Goal: Task Accomplishment & Management: Use online tool/utility

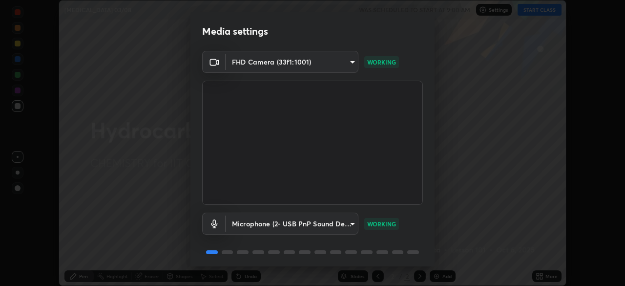
scroll to position [35, 0]
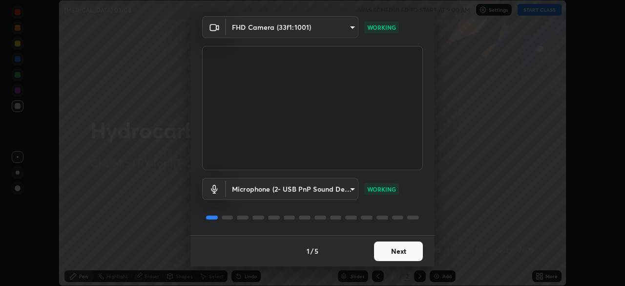
click at [393, 248] on button "Next" at bounding box center [398, 251] width 49 height 20
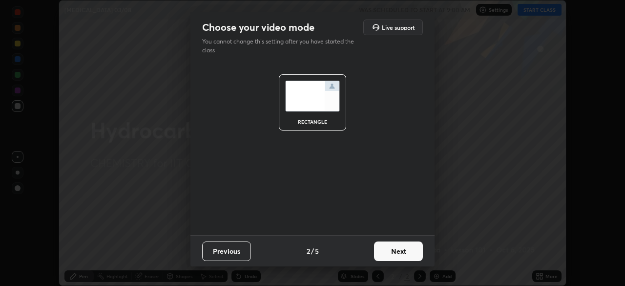
scroll to position [0, 0]
click at [398, 253] on button "Next" at bounding box center [398, 251] width 49 height 20
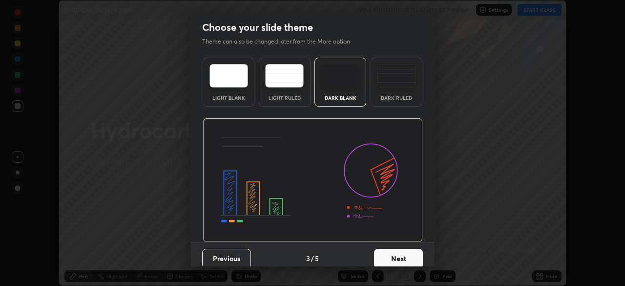
click at [403, 255] on button "Next" at bounding box center [398, 259] width 49 height 20
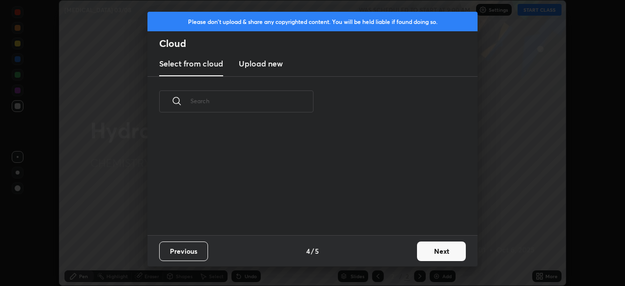
click at [421, 252] on button "Next" at bounding box center [441, 251] width 49 height 20
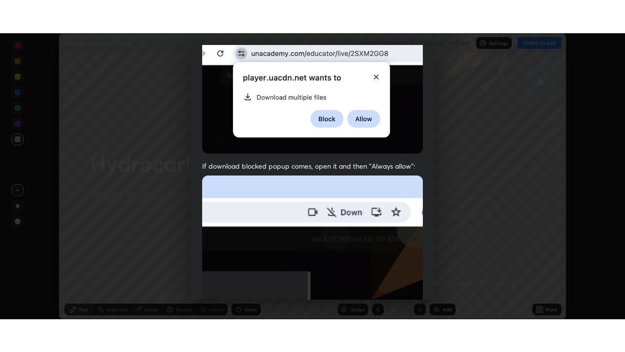
scroll to position [234, 0]
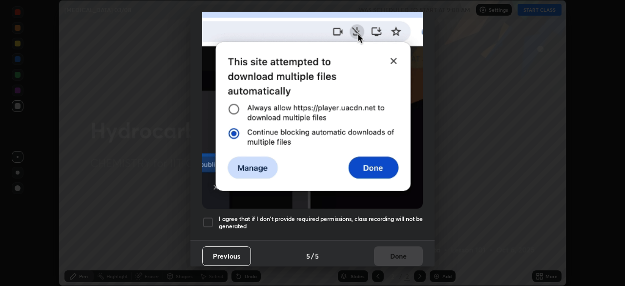
click at [207, 218] on div at bounding box center [208, 222] width 12 height 12
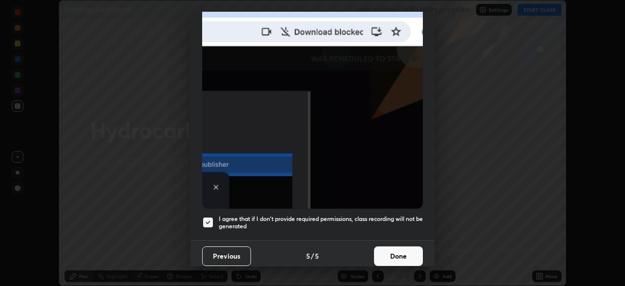
click at [398, 252] on button "Done" at bounding box center [398, 256] width 49 height 20
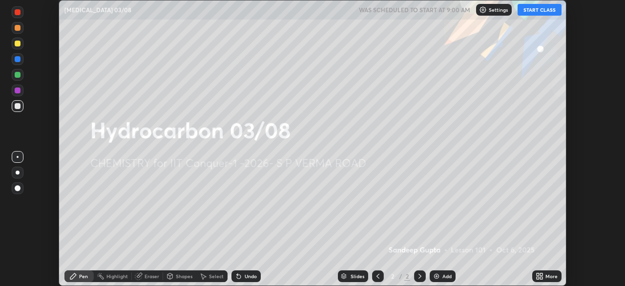
click at [541, 274] on icon at bounding box center [541, 274] width 2 height 2
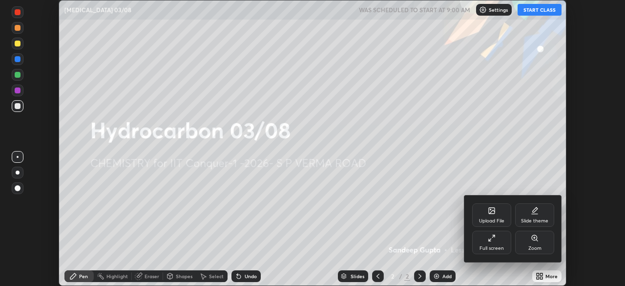
click at [496, 238] on div "Full screen" at bounding box center [491, 242] width 39 height 23
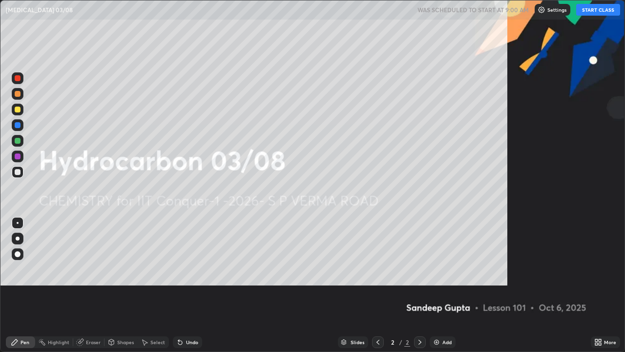
scroll to position [352, 625]
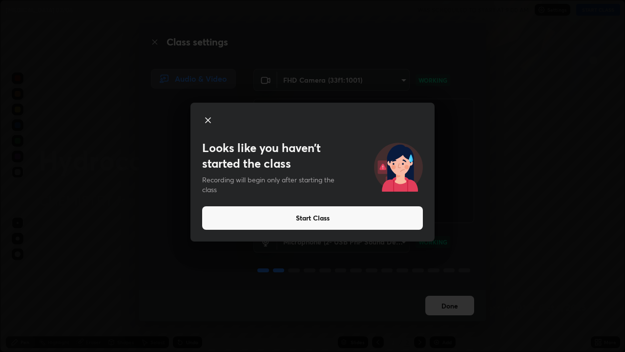
click at [208, 119] on icon at bounding box center [208, 120] width 5 height 5
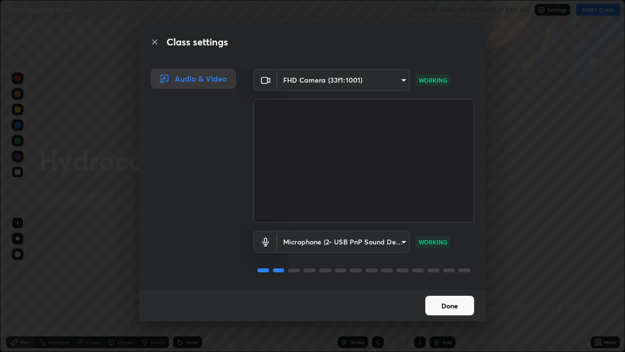
click at [432, 285] on button "Done" at bounding box center [449, 305] width 49 height 20
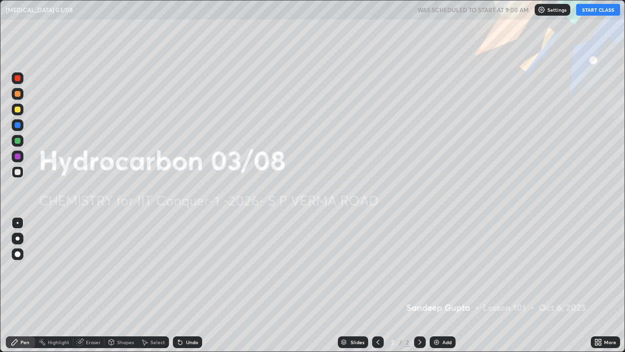
click at [590, 6] on button "START CLASS" at bounding box center [598, 10] width 44 height 12
click at [435, 285] on img at bounding box center [437, 342] width 8 height 8
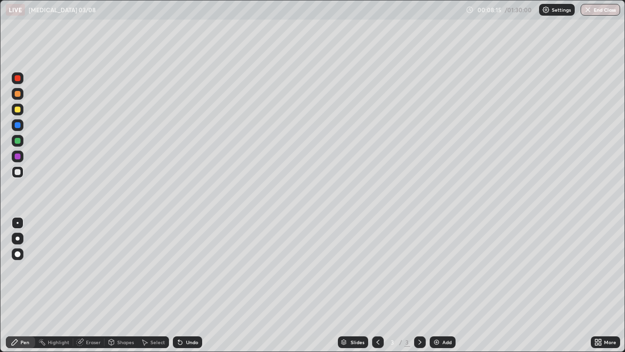
click at [18, 109] on div at bounding box center [18, 109] width 6 height 6
click at [19, 172] on div at bounding box center [18, 172] width 6 height 6
click at [17, 142] on div at bounding box center [18, 141] width 6 height 6
click at [183, 285] on div "Undo" at bounding box center [187, 342] width 29 height 12
click at [182, 285] on icon at bounding box center [180, 342] width 8 height 8
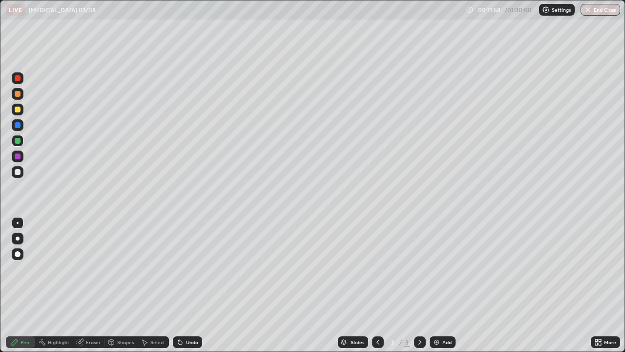
click at [179, 285] on icon at bounding box center [180, 342] width 4 height 4
click at [188, 285] on div "Undo" at bounding box center [192, 341] width 12 height 5
click at [187, 285] on div "Undo" at bounding box center [192, 341] width 12 height 5
click at [444, 285] on div "Add" at bounding box center [443, 342] width 26 height 12
click at [18, 171] on div at bounding box center [18, 172] width 6 height 6
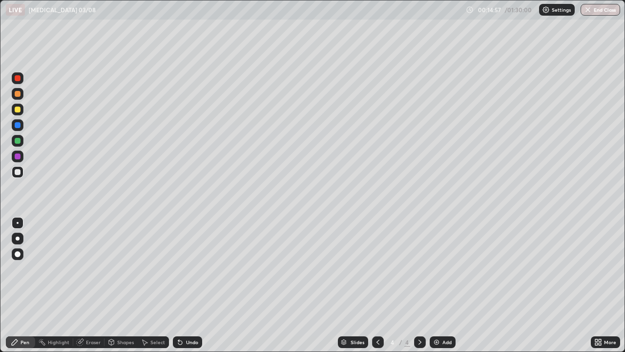
click at [120, 285] on div "Shapes" at bounding box center [121, 342] width 33 height 12
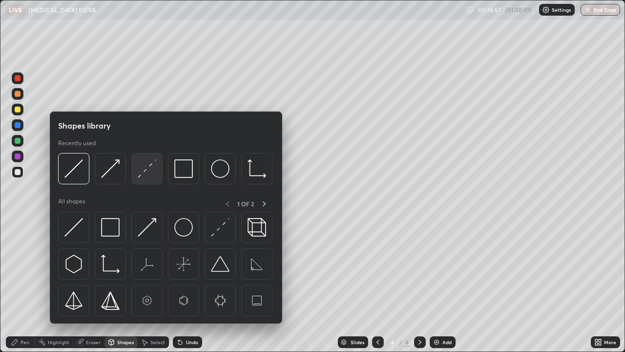
click at [143, 175] on img at bounding box center [147, 168] width 19 height 19
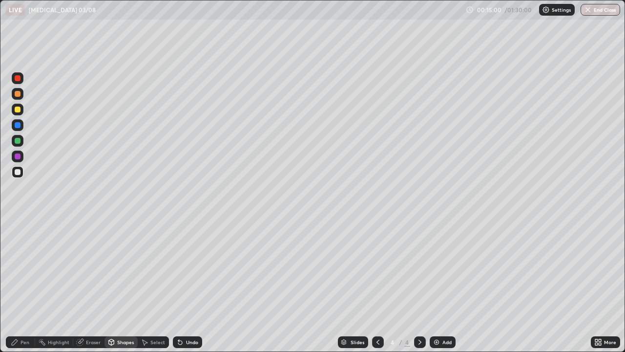
click at [18, 172] on div at bounding box center [18, 172] width 6 height 6
click at [23, 285] on div "Pen" at bounding box center [25, 341] width 9 height 5
click at [442, 285] on div "Add" at bounding box center [446, 341] width 9 height 5
click at [18, 110] on div at bounding box center [18, 109] width 6 height 6
click at [86, 285] on div "Eraser" at bounding box center [88, 342] width 31 height 12
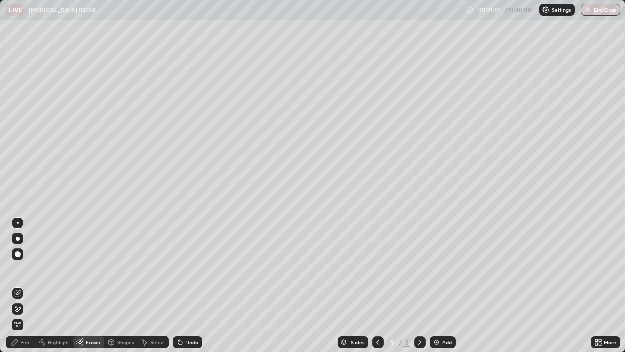
click at [13, 285] on icon at bounding box center [15, 342] width 6 height 6
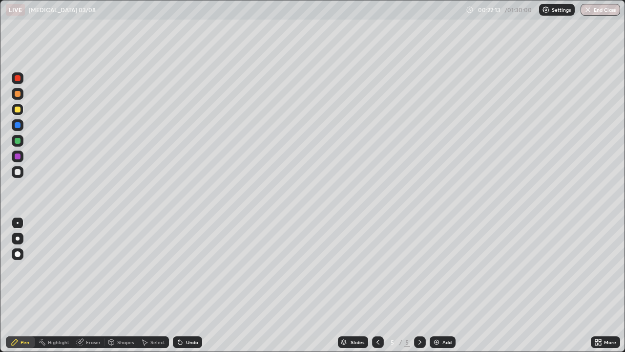
click at [18, 169] on div at bounding box center [18, 172] width 6 height 6
click at [377, 285] on icon at bounding box center [378, 341] width 3 height 5
click at [415, 285] on div at bounding box center [420, 342] width 12 height 12
click at [88, 285] on div "Eraser" at bounding box center [93, 341] width 15 height 5
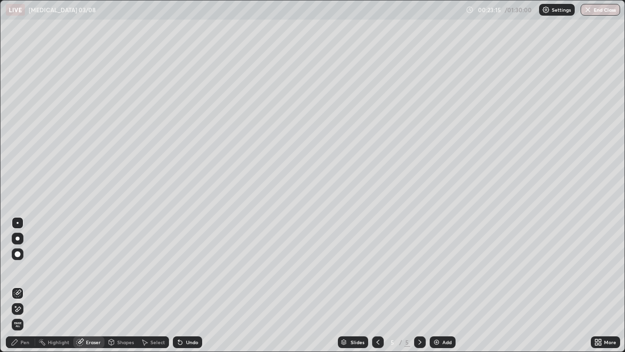
click at [20, 285] on div "Pen" at bounding box center [20, 342] width 29 height 12
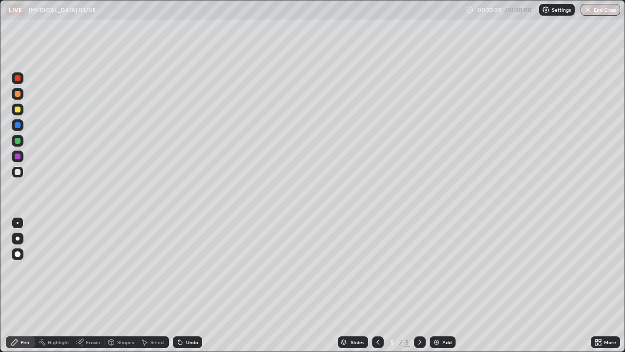
click at [375, 285] on icon at bounding box center [378, 342] width 8 height 8
click at [422, 285] on icon at bounding box center [420, 342] width 8 height 8
click at [442, 285] on div "Add" at bounding box center [446, 341] width 9 height 5
click at [21, 109] on div at bounding box center [18, 110] width 12 height 12
click at [17, 172] on div at bounding box center [18, 172] width 6 height 6
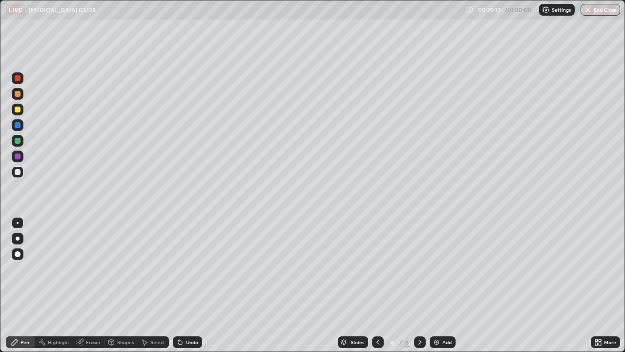
click at [184, 285] on div "Undo" at bounding box center [187, 342] width 29 height 12
click at [118, 285] on div "Shapes" at bounding box center [125, 341] width 17 height 5
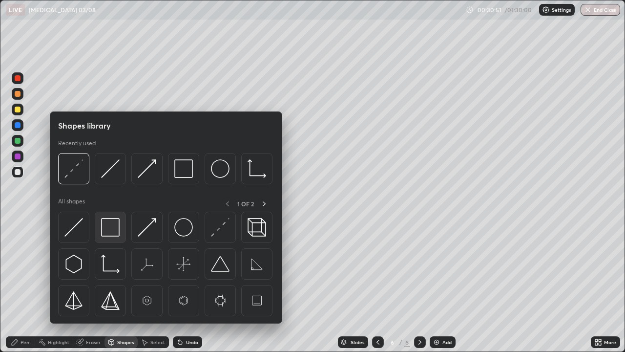
click at [113, 233] on img at bounding box center [110, 227] width 19 height 19
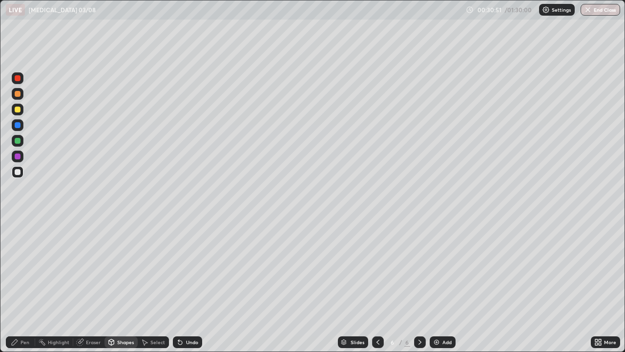
click at [20, 145] on div at bounding box center [18, 141] width 12 height 12
click at [21, 285] on div "Pen" at bounding box center [25, 341] width 9 height 5
click at [433, 285] on img at bounding box center [437, 342] width 8 height 8
click at [18, 173] on div at bounding box center [18, 172] width 6 height 6
click at [18, 109] on div at bounding box center [18, 109] width 6 height 6
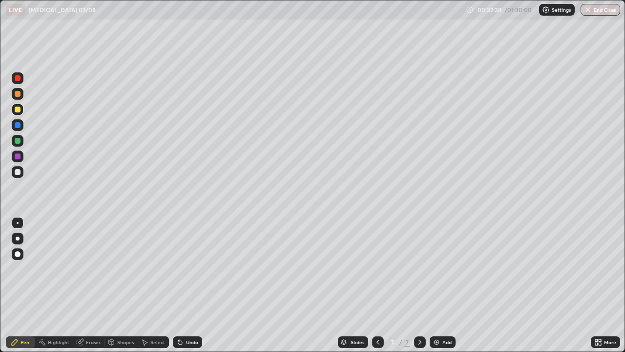
click at [123, 285] on div "Shapes" at bounding box center [121, 342] width 33 height 12
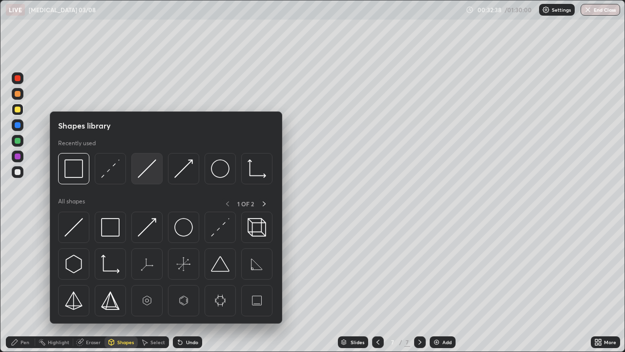
click at [142, 176] on img at bounding box center [147, 168] width 19 height 19
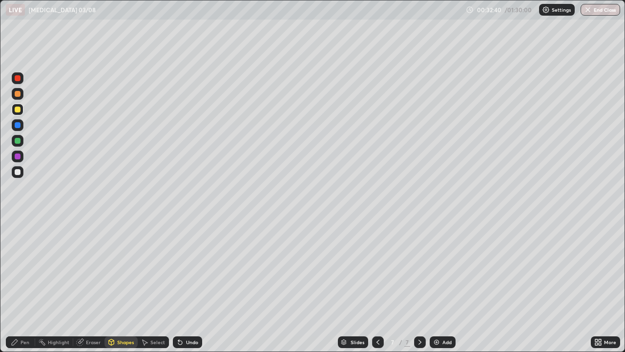
click at [20, 172] on div at bounding box center [18, 172] width 6 height 6
click at [16, 285] on icon at bounding box center [15, 342] width 8 height 8
click at [17, 111] on div at bounding box center [18, 109] width 6 height 6
click at [18, 172] on div at bounding box center [18, 172] width 6 height 6
click at [18, 110] on div at bounding box center [18, 109] width 6 height 6
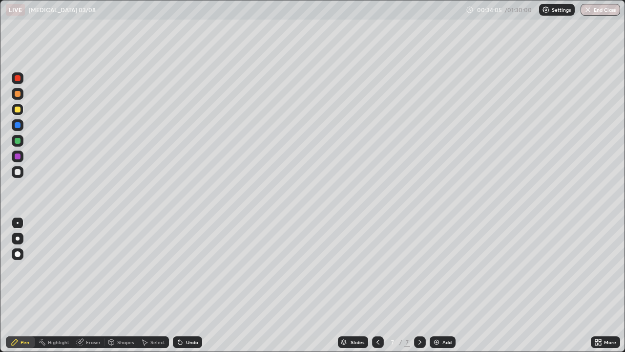
click at [186, 285] on div "Undo" at bounding box center [192, 341] width 12 height 5
click at [188, 285] on div "Undo" at bounding box center [192, 341] width 12 height 5
click at [126, 285] on div "Shapes" at bounding box center [121, 342] width 33 height 12
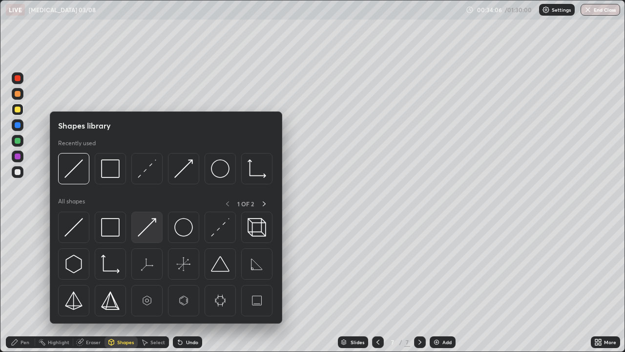
click at [149, 232] on img at bounding box center [147, 227] width 19 height 19
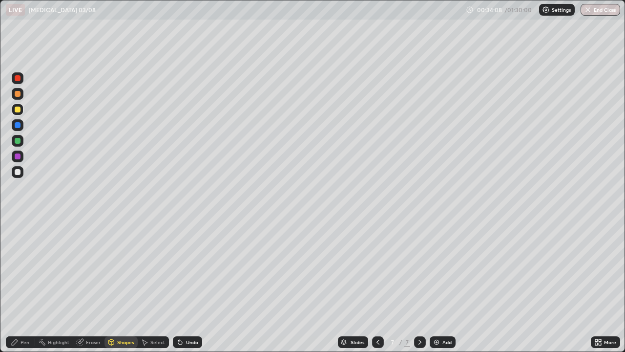
click at [25, 285] on div "Pen" at bounding box center [25, 341] width 9 height 5
click at [447, 285] on div "Add" at bounding box center [446, 341] width 9 height 5
click at [16, 170] on div at bounding box center [18, 172] width 6 height 6
click at [84, 285] on div "Eraser" at bounding box center [88, 342] width 31 height 12
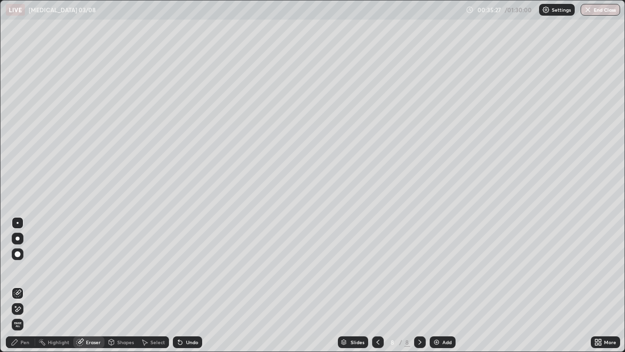
click at [18, 285] on icon at bounding box center [15, 342] width 8 height 8
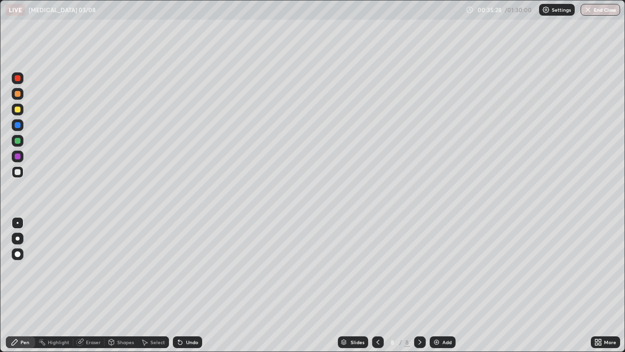
click at [17, 140] on div at bounding box center [18, 141] width 6 height 6
click at [18, 173] on div at bounding box center [18, 172] width 6 height 6
click at [20, 139] on div at bounding box center [18, 141] width 6 height 6
click at [22, 170] on div at bounding box center [18, 172] width 12 height 12
click at [183, 285] on div "Undo" at bounding box center [187, 342] width 29 height 12
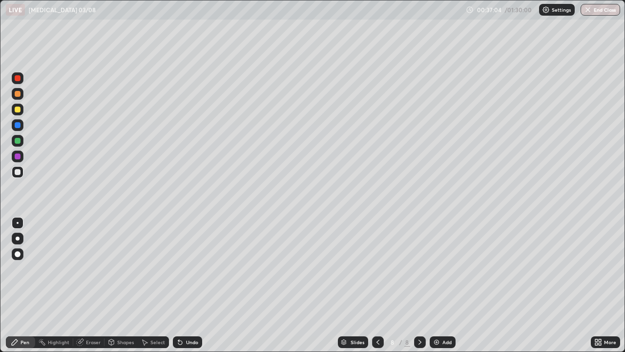
click at [178, 285] on icon at bounding box center [180, 342] width 4 height 4
click at [85, 285] on div "Eraser" at bounding box center [88, 342] width 31 height 12
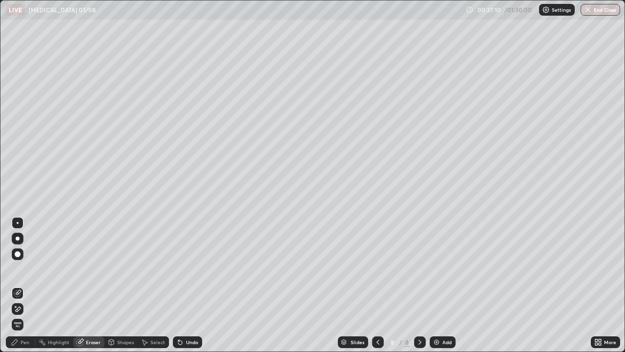
click at [24, 285] on div "Pen" at bounding box center [25, 341] width 9 height 5
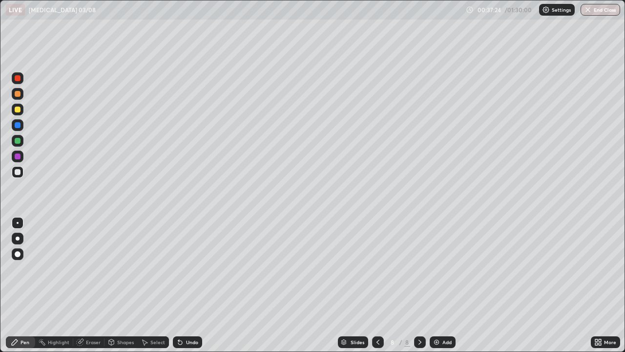
click at [19, 137] on div at bounding box center [18, 141] width 12 height 12
click at [192, 285] on div "Undo" at bounding box center [187, 342] width 29 height 12
click at [377, 285] on icon at bounding box center [378, 342] width 8 height 8
click at [119, 285] on div "Shapes" at bounding box center [125, 341] width 17 height 5
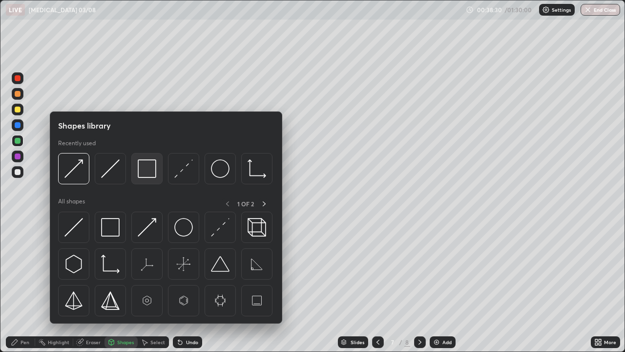
click at [144, 171] on img at bounding box center [147, 168] width 19 height 19
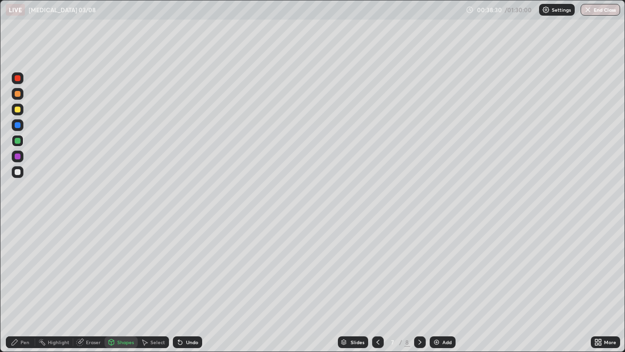
click at [17, 135] on div at bounding box center [18, 141] width 12 height 12
click at [20, 170] on div at bounding box center [18, 172] width 6 height 6
click at [191, 285] on div "Undo" at bounding box center [192, 341] width 12 height 5
click at [192, 285] on div "Undo" at bounding box center [192, 341] width 12 height 5
click at [23, 285] on div "Pen" at bounding box center [25, 341] width 9 height 5
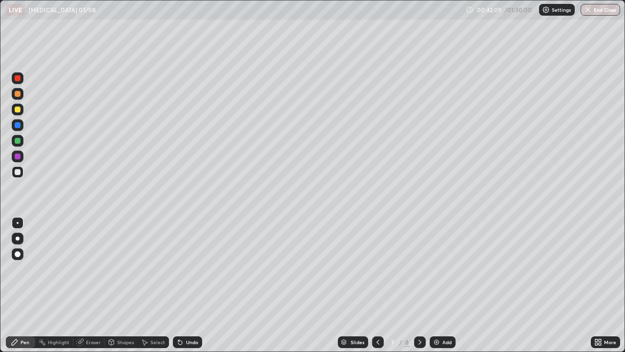
click at [419, 285] on icon at bounding box center [420, 342] width 8 height 8
click at [18, 110] on div at bounding box center [18, 109] width 6 height 6
click at [186, 285] on div "Undo" at bounding box center [192, 341] width 12 height 5
click at [188, 285] on div "Undo" at bounding box center [192, 341] width 12 height 5
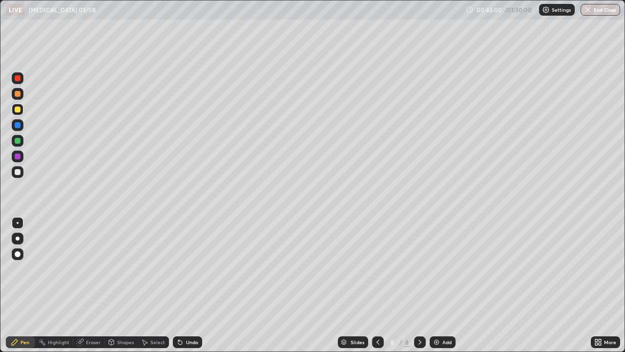
click at [190, 285] on div "Undo" at bounding box center [192, 341] width 12 height 5
click at [188, 285] on div "Undo" at bounding box center [192, 341] width 12 height 5
click at [190, 285] on div "Undo" at bounding box center [192, 341] width 12 height 5
click at [149, 285] on div "Select" at bounding box center [153, 342] width 31 height 12
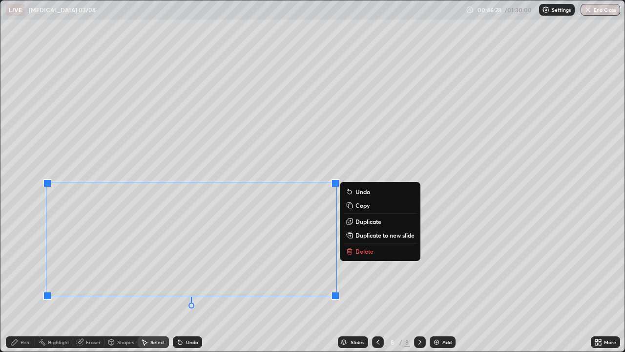
click at [373, 236] on p "Duplicate to new slide" at bounding box center [385, 235] width 59 height 8
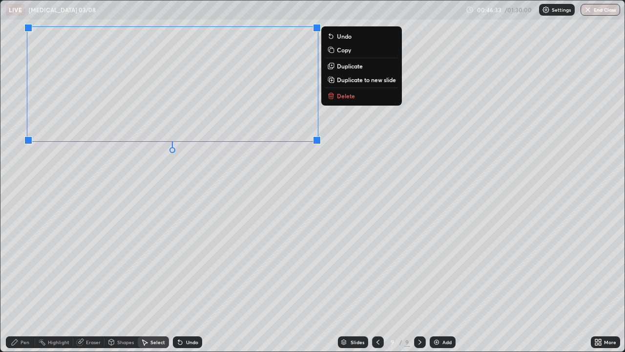
click at [23, 285] on div "Pen" at bounding box center [25, 341] width 9 height 5
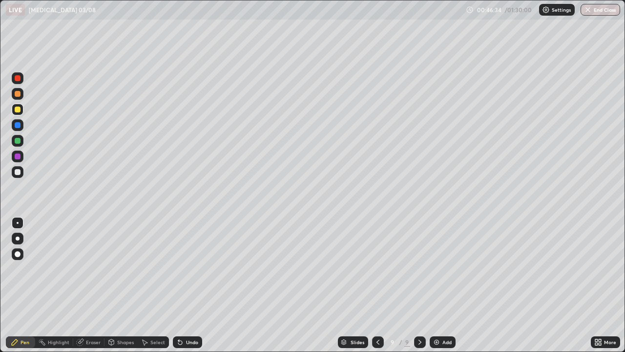
click at [21, 168] on div at bounding box center [18, 172] width 12 height 12
click at [88, 285] on div "Eraser" at bounding box center [93, 341] width 15 height 5
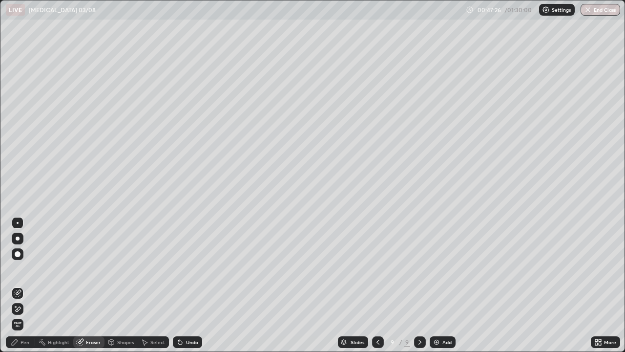
click at [19, 285] on icon at bounding box center [18, 308] width 5 height 5
click at [21, 285] on div "Pen" at bounding box center [25, 341] width 9 height 5
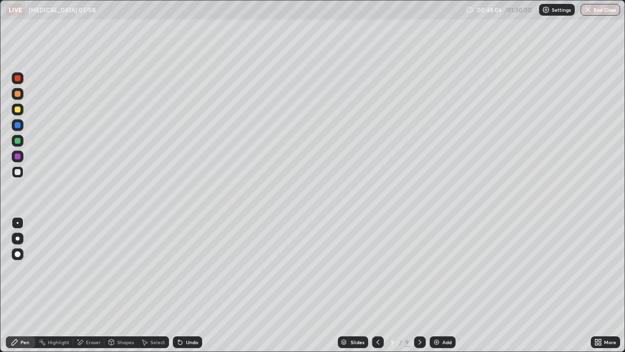
click at [17, 109] on div at bounding box center [18, 109] width 6 height 6
click at [444, 285] on div "Add" at bounding box center [446, 341] width 9 height 5
click at [15, 141] on div at bounding box center [18, 141] width 6 height 6
click at [97, 285] on div "Eraser" at bounding box center [93, 341] width 15 height 5
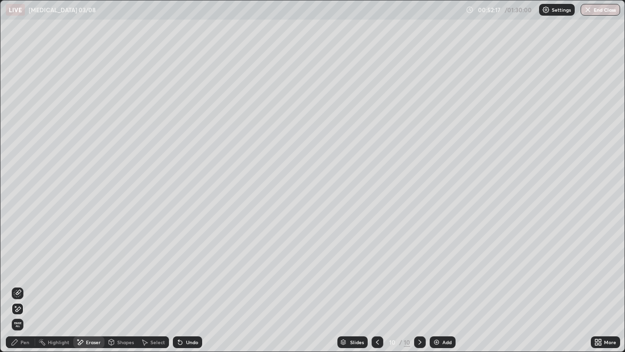
click at [24, 285] on div "Pen" at bounding box center [20, 342] width 29 height 12
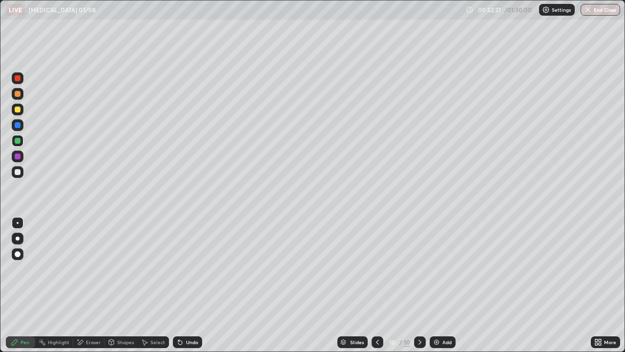
click at [18, 111] on div at bounding box center [18, 109] width 6 height 6
click at [189, 285] on div "Undo" at bounding box center [187, 342] width 29 height 12
click at [19, 172] on div at bounding box center [18, 172] width 6 height 6
click at [187, 285] on div "Undo" at bounding box center [187, 342] width 29 height 12
click at [19, 139] on div at bounding box center [18, 141] width 6 height 6
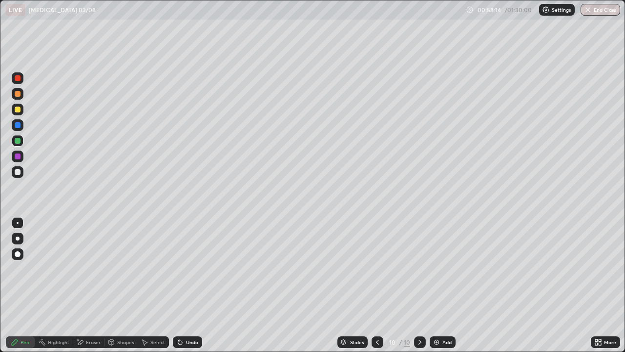
click at [21, 169] on div at bounding box center [18, 172] width 12 height 12
click at [440, 285] on div "Add" at bounding box center [443, 342] width 26 height 12
click at [20, 111] on div at bounding box center [18, 110] width 12 height 12
click at [123, 285] on div "Shapes" at bounding box center [125, 341] width 17 height 5
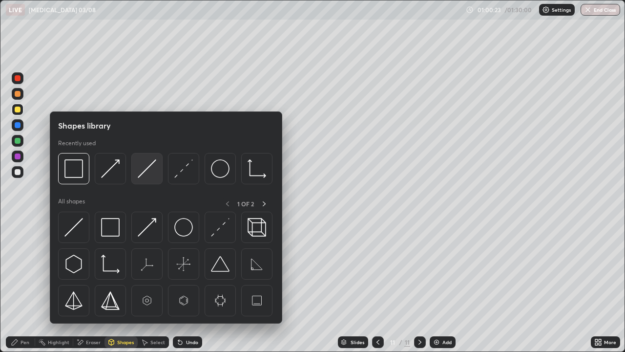
click at [147, 179] on div at bounding box center [146, 168] width 31 height 31
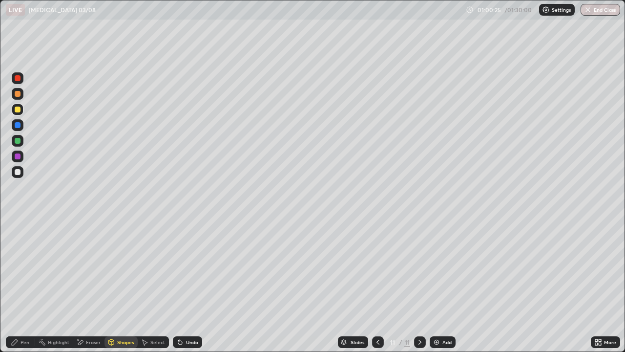
click at [26, 285] on div "Pen" at bounding box center [25, 341] width 9 height 5
click at [17, 168] on div at bounding box center [18, 172] width 12 height 12
click at [110, 285] on icon at bounding box center [111, 340] width 5 height 1
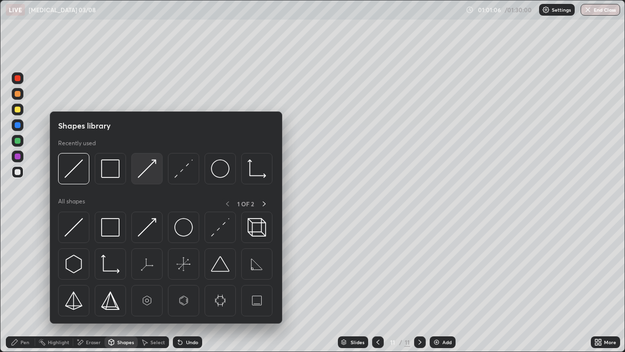
click at [147, 174] on img at bounding box center [147, 168] width 19 height 19
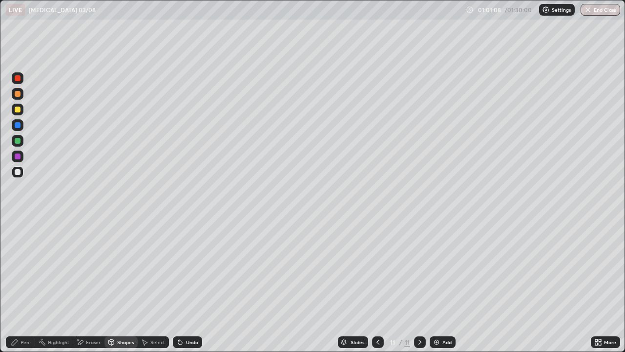
click at [28, 285] on div "Pen" at bounding box center [20, 342] width 29 height 12
click at [18, 108] on div at bounding box center [18, 109] width 6 height 6
click at [147, 285] on icon at bounding box center [145, 342] width 8 height 8
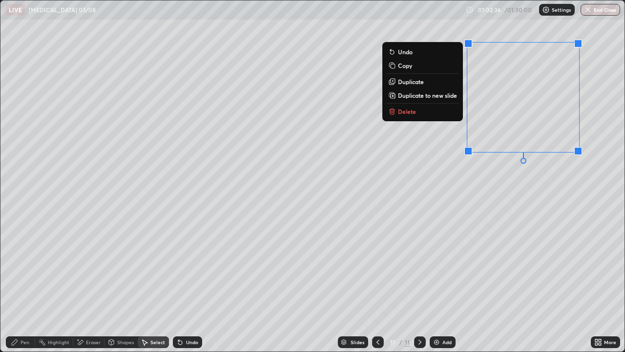
click at [410, 114] on p "Delete" at bounding box center [407, 111] width 18 height 8
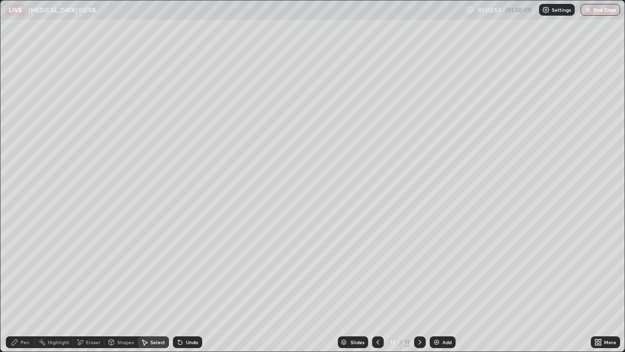
click at [28, 285] on div "Pen" at bounding box center [25, 341] width 9 height 5
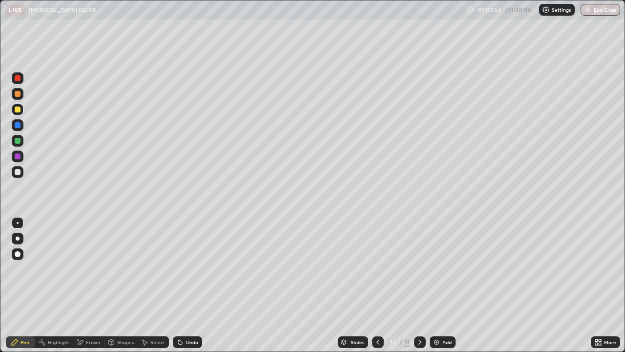
click at [20, 168] on div at bounding box center [18, 172] width 12 height 12
click at [17, 141] on div at bounding box center [18, 141] width 6 height 6
click at [190, 285] on div "Undo" at bounding box center [192, 341] width 12 height 5
click at [189, 285] on div "Undo" at bounding box center [192, 341] width 12 height 5
click at [187, 285] on div "Undo" at bounding box center [192, 341] width 12 height 5
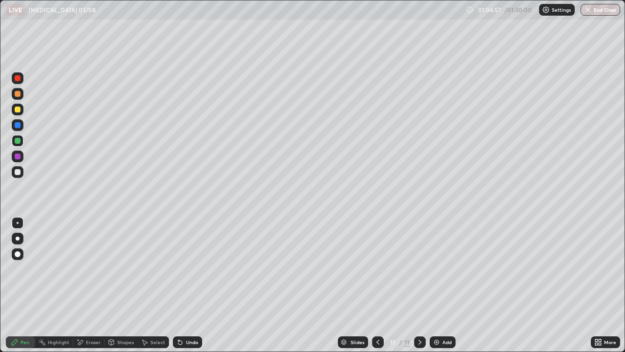
click at [121, 285] on div "Shapes" at bounding box center [121, 342] width 33 height 12
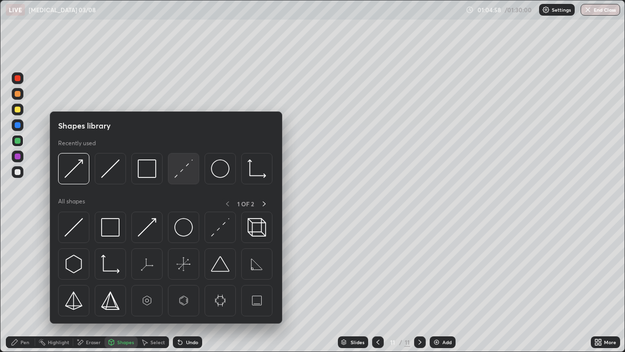
click at [182, 176] on img at bounding box center [183, 168] width 19 height 19
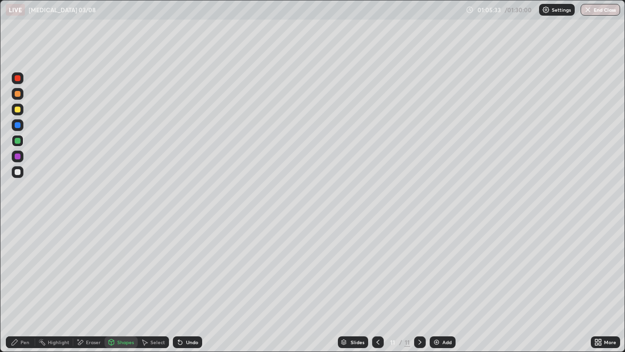
click at [121, 285] on div "Shapes" at bounding box center [125, 341] width 17 height 5
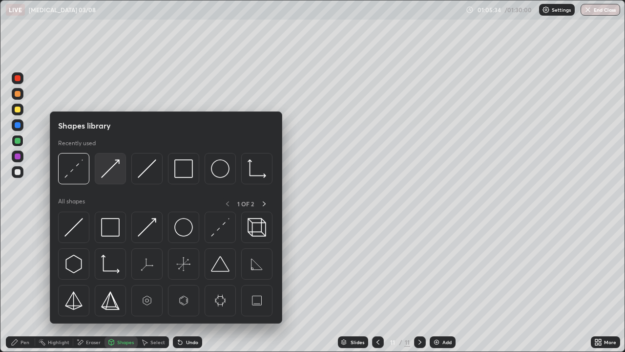
click at [106, 174] on img at bounding box center [110, 168] width 19 height 19
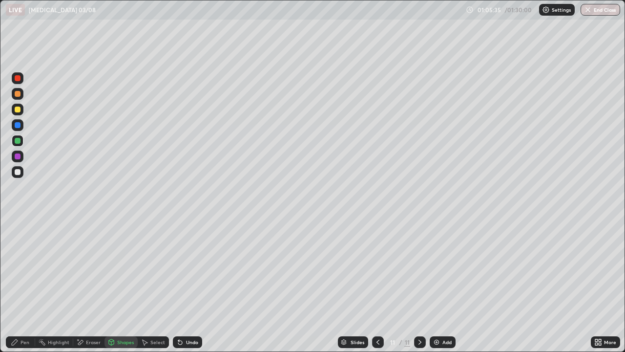
click at [20, 177] on div at bounding box center [18, 172] width 12 height 12
click at [189, 285] on div "Undo" at bounding box center [192, 341] width 12 height 5
click at [16, 285] on div "Pen" at bounding box center [20, 342] width 29 height 12
click at [17, 109] on div at bounding box center [18, 109] width 6 height 6
click at [447, 285] on div "Add" at bounding box center [446, 341] width 9 height 5
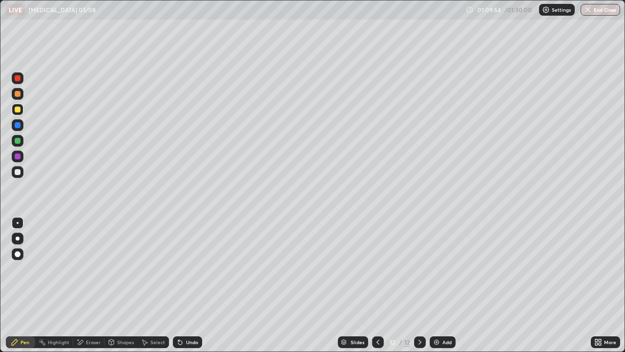
click at [19, 173] on div at bounding box center [18, 172] width 6 height 6
click at [20, 111] on div at bounding box center [18, 109] width 6 height 6
click at [86, 285] on div "Eraser" at bounding box center [93, 341] width 15 height 5
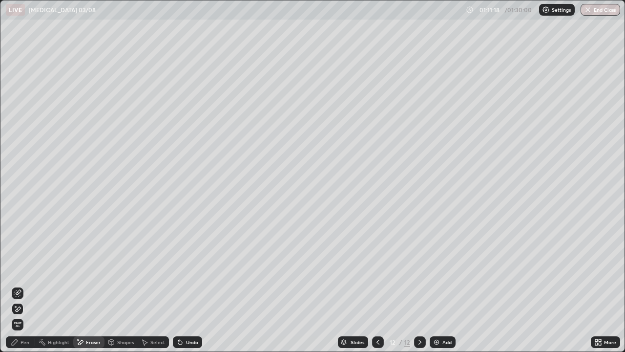
click at [25, 285] on div "Pen" at bounding box center [25, 341] width 9 height 5
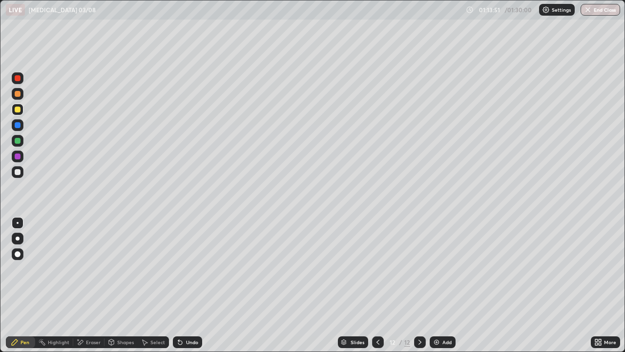
click at [18, 172] on div at bounding box center [18, 172] width 6 height 6
click at [435, 285] on img at bounding box center [437, 342] width 8 height 8
click at [188, 285] on div "Undo" at bounding box center [192, 341] width 12 height 5
click at [183, 285] on div "Undo" at bounding box center [187, 342] width 29 height 12
click at [18, 140] on div at bounding box center [18, 141] width 6 height 6
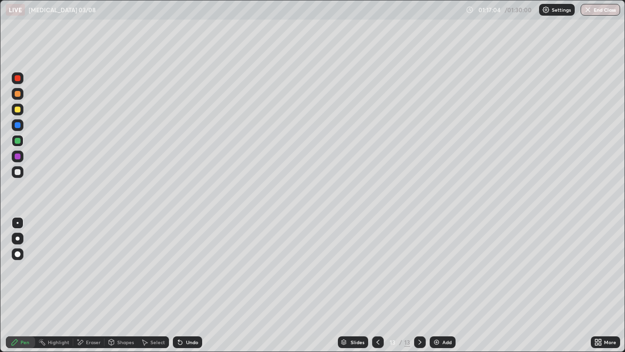
click at [94, 285] on div "Eraser" at bounding box center [93, 341] width 15 height 5
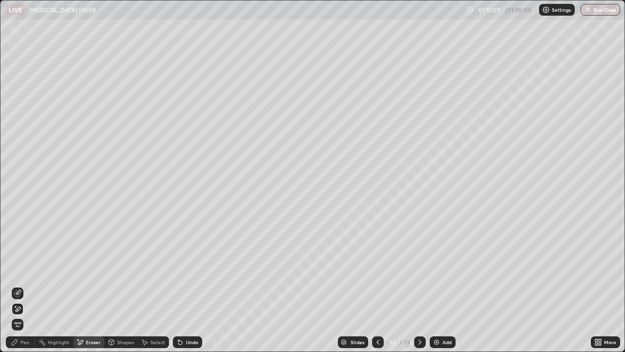
click at [19, 285] on icon at bounding box center [15, 342] width 8 height 8
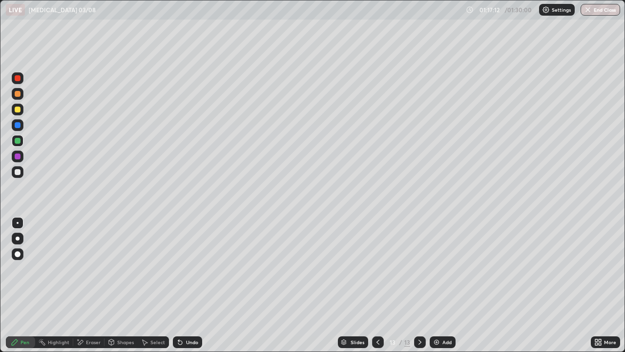
click at [191, 285] on div "Undo" at bounding box center [192, 341] width 12 height 5
click at [19, 170] on div at bounding box center [18, 172] width 6 height 6
click at [187, 285] on div "Undo" at bounding box center [187, 342] width 29 height 12
click at [189, 285] on div "Undo" at bounding box center [187, 342] width 29 height 12
click at [190, 285] on div "Undo" at bounding box center [187, 342] width 29 height 12
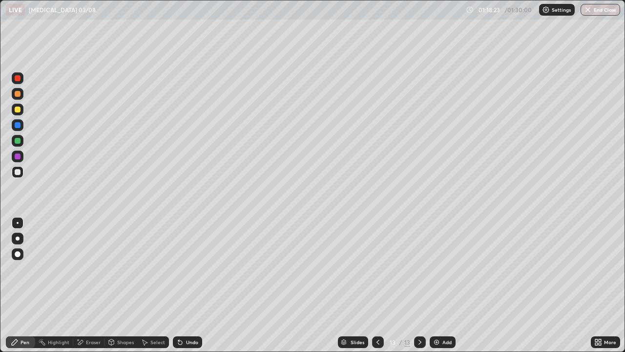
click at [19, 138] on div at bounding box center [18, 141] width 6 height 6
click at [600, 12] on button "End Class" at bounding box center [601, 10] width 40 height 12
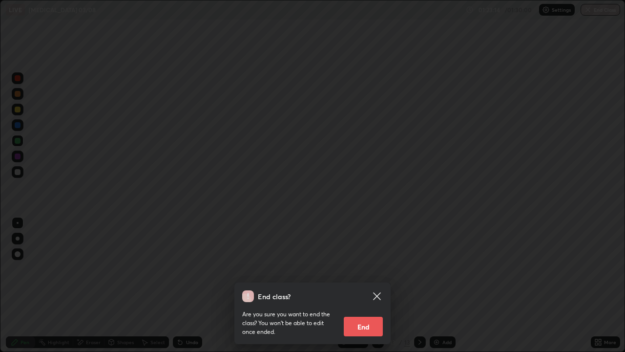
click at [364, 285] on button "End" at bounding box center [363, 326] width 39 height 20
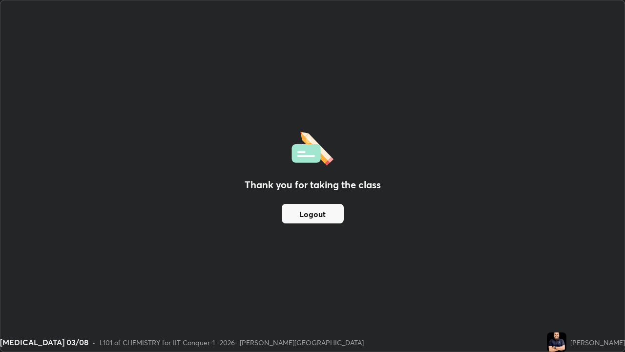
click at [317, 212] on button "Logout" at bounding box center [313, 214] width 62 height 20
